Goal: Find specific page/section: Find specific page/section

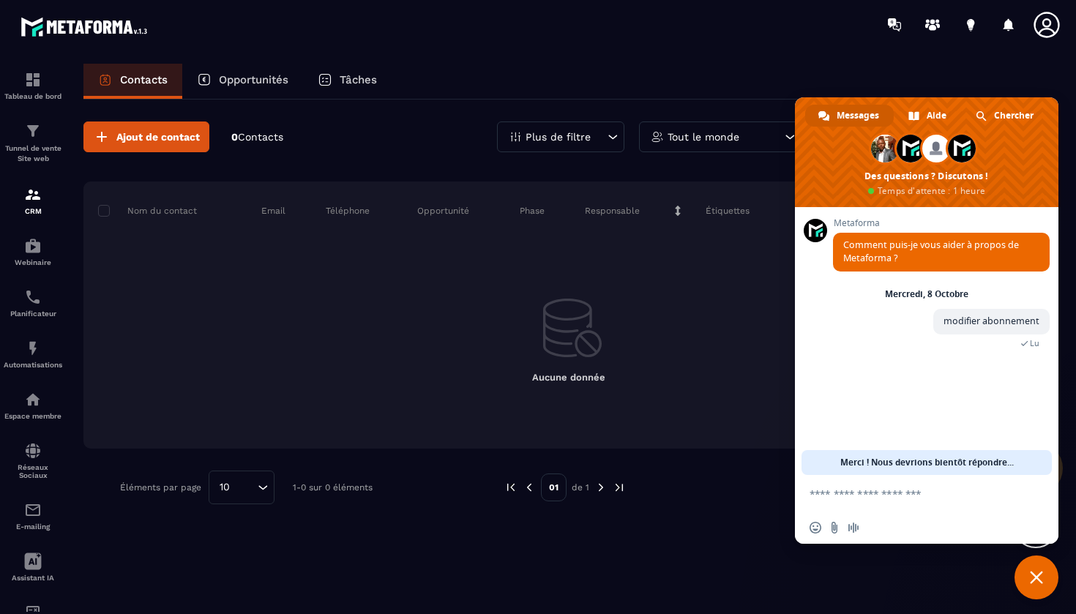
click at [1043, 26] on icon at bounding box center [1047, 24] width 29 height 29
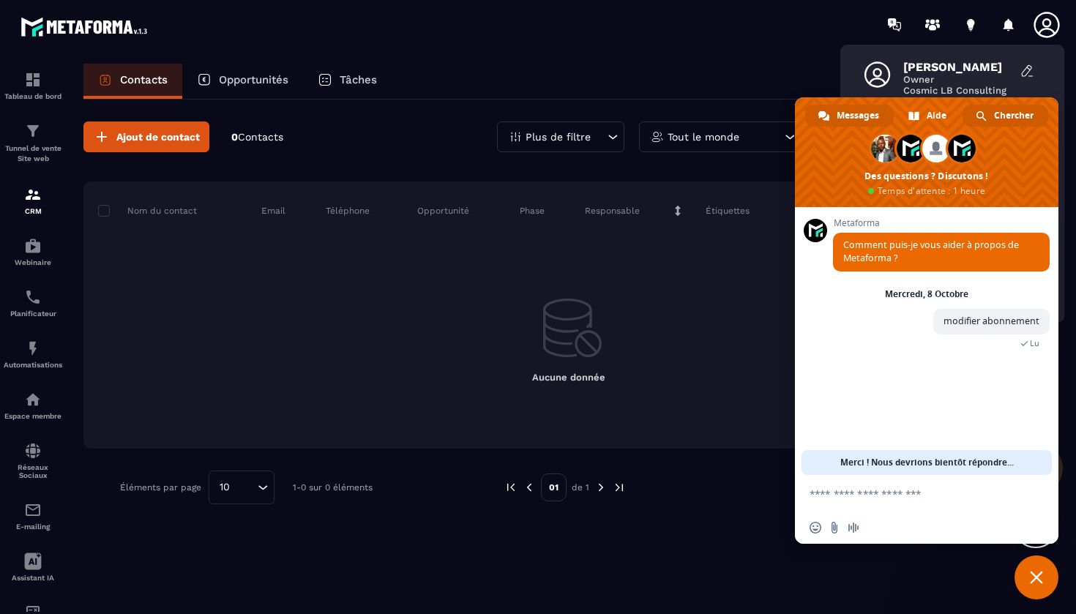
click at [999, 114] on span "Chercher" at bounding box center [1014, 116] width 40 height 22
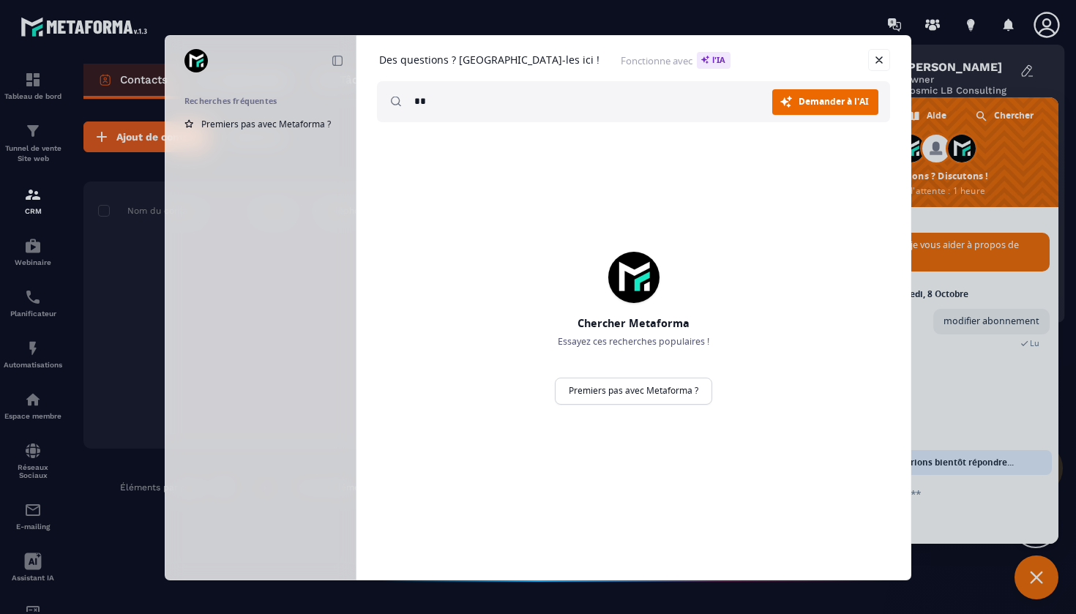
type input "*"
type input "**********"
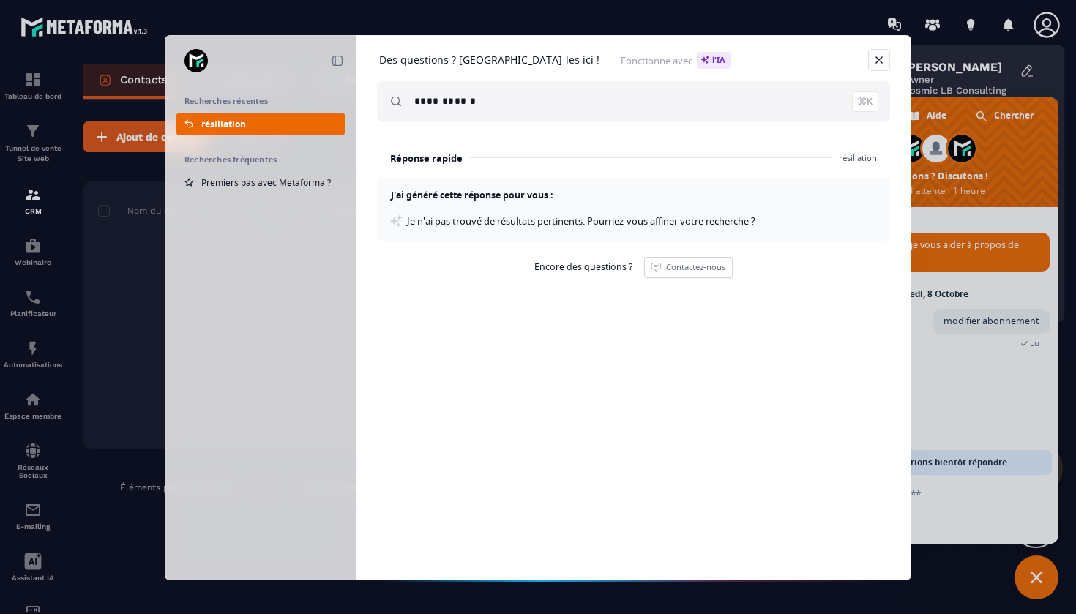
click at [879, 56] on link "Fermer" at bounding box center [879, 60] width 22 height 22
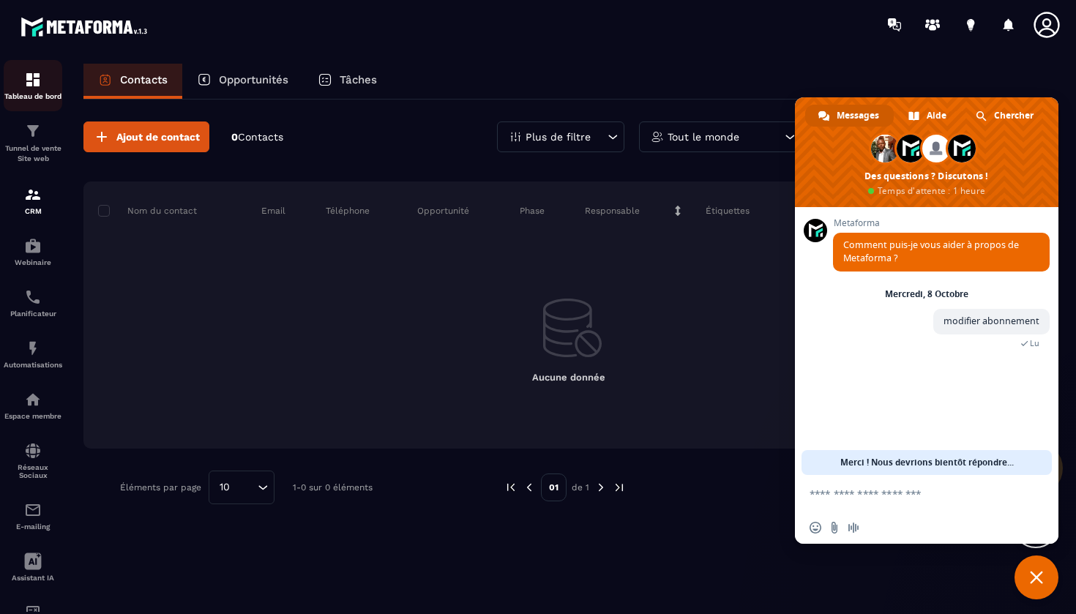
click at [29, 95] on p "Tableau de bord" at bounding box center [33, 96] width 59 height 8
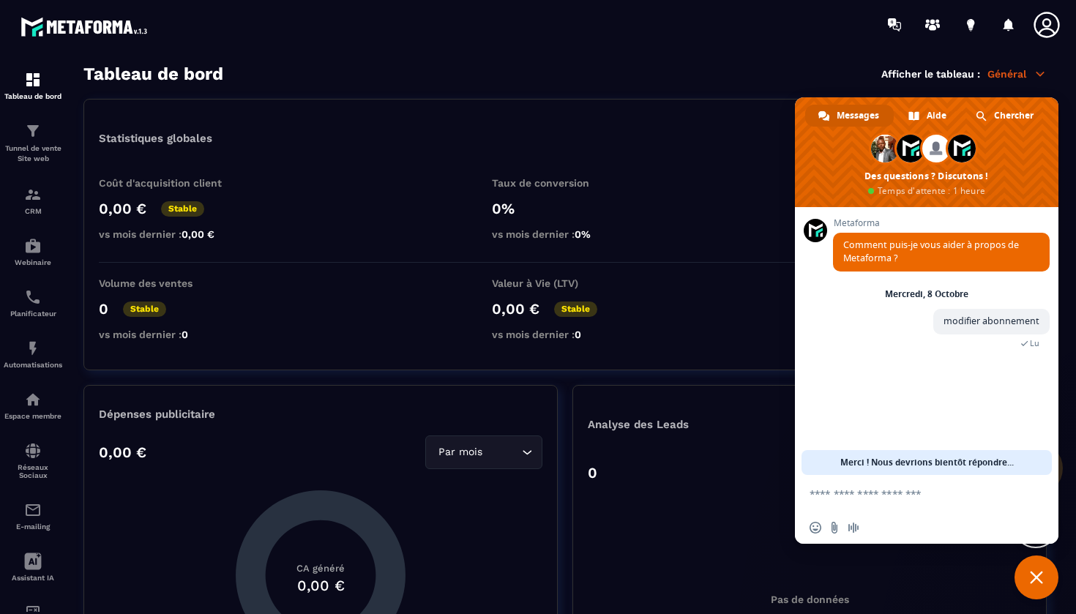
click at [1054, 30] on icon at bounding box center [1047, 24] width 29 height 29
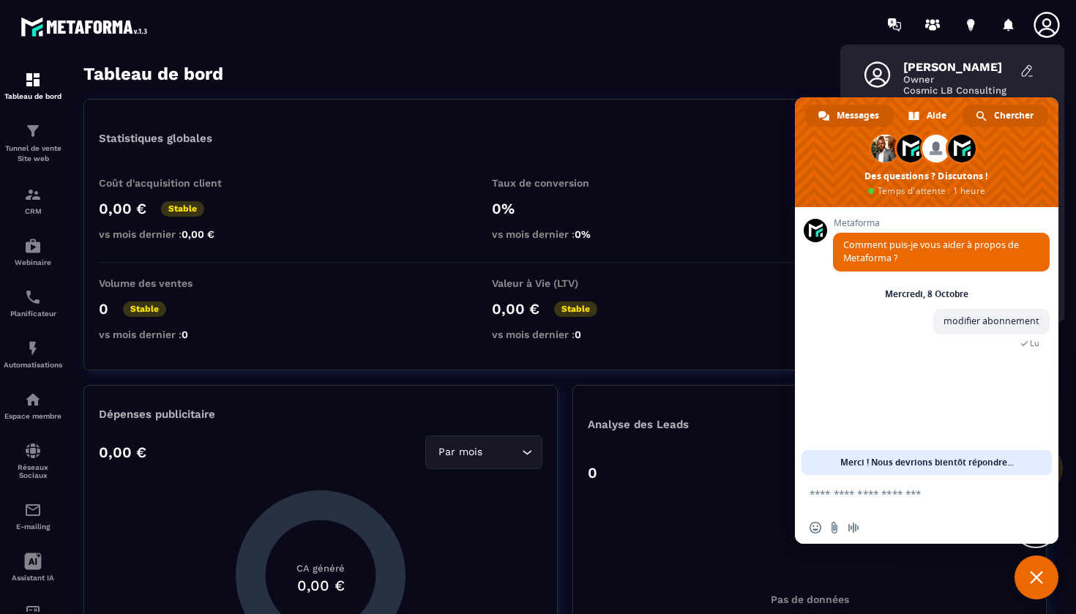
click at [996, 115] on span "Chercher" at bounding box center [1014, 116] width 40 height 22
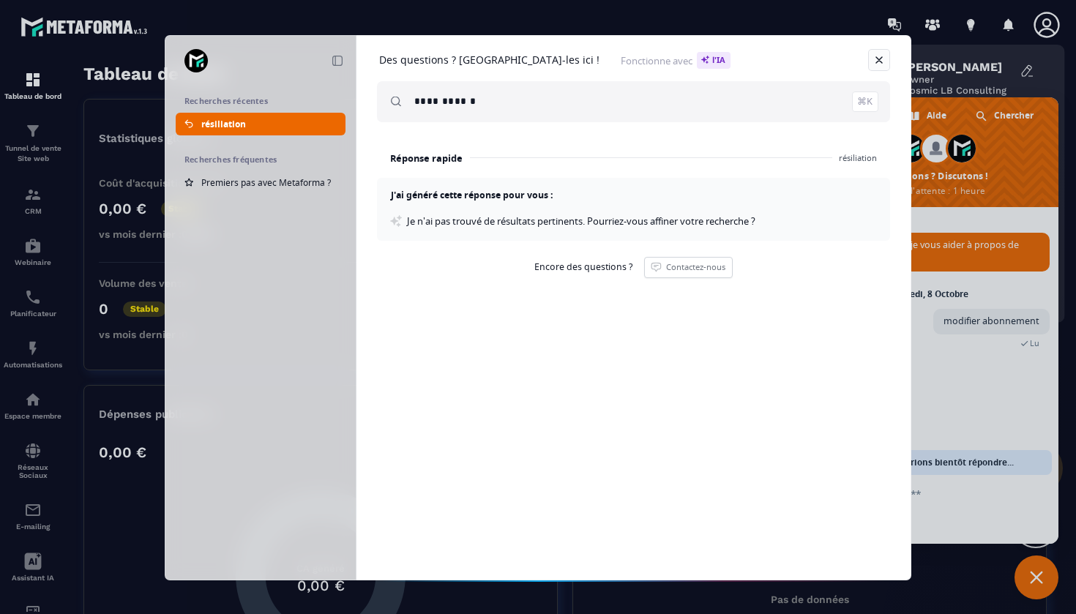
click at [880, 65] on link "Fermer" at bounding box center [879, 60] width 22 height 22
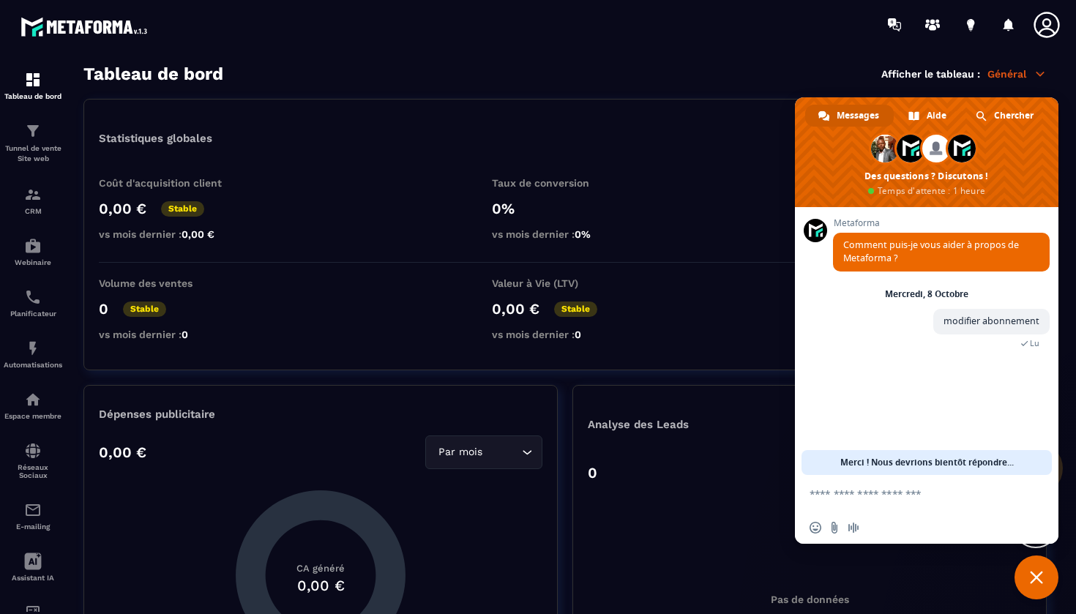
click at [966, 573] on div "Pas de données" at bounding box center [810, 600] width 444 height 220
click at [1033, 75] on p "Général" at bounding box center [1017, 73] width 59 height 13
click at [1034, 75] on icon at bounding box center [1040, 73] width 13 height 13
click at [937, 29] on icon at bounding box center [932, 24] width 23 height 23
